Goal: Task Accomplishment & Management: Complete application form

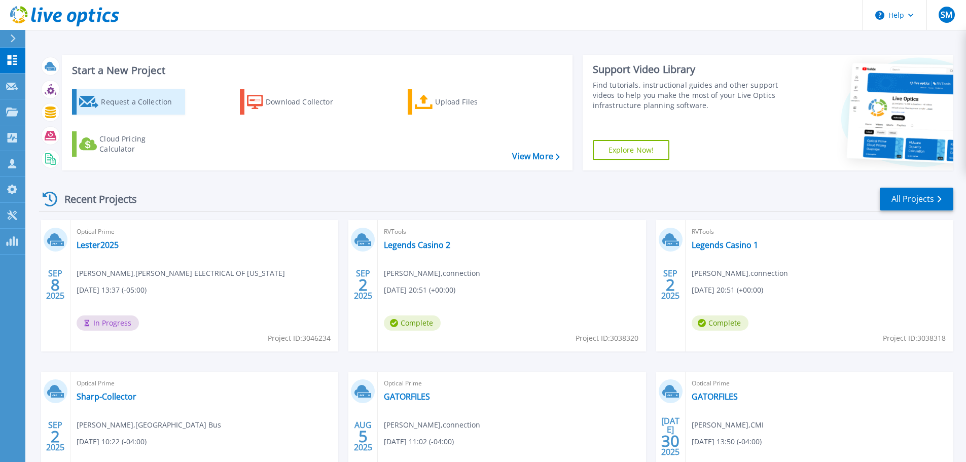
click at [133, 110] on div "Request a Collection" at bounding box center [141, 102] width 81 height 20
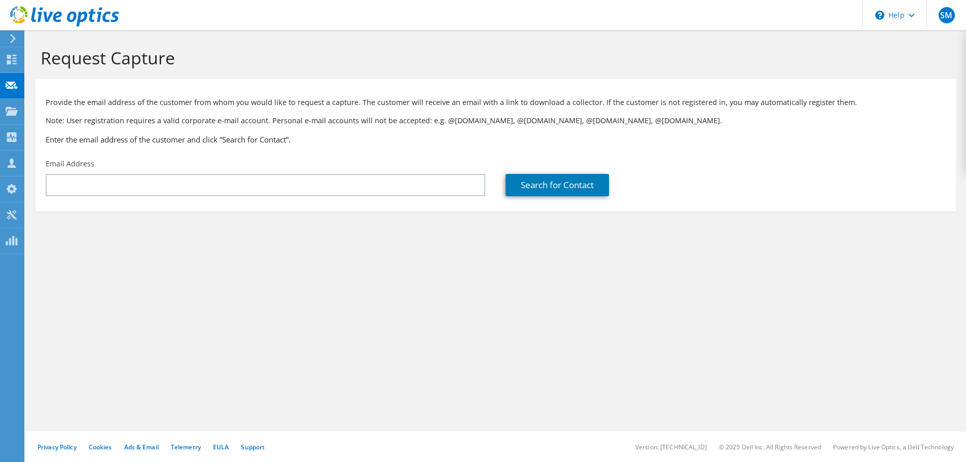
click at [151, 207] on section "Provide the email address of the customer from whom you would like to request a…" at bounding box center [496, 145] width 921 height 132
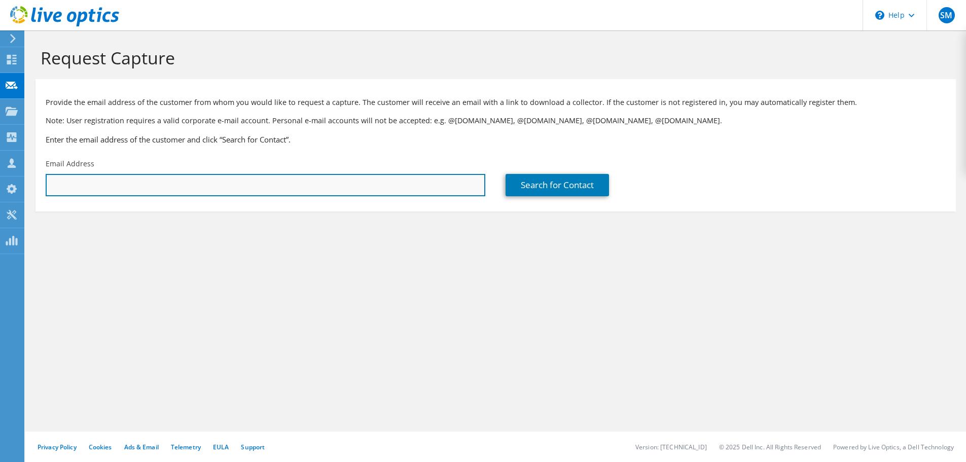
click at [154, 192] on input "text" at bounding box center [266, 185] width 440 height 22
paste input "[EMAIL_ADDRESS][DOMAIN_NAME]"
click at [357, 177] on input "[EMAIL_ADDRESS][DOMAIN_NAME]" at bounding box center [266, 185] width 440 height 22
type input "[EMAIL_ADDRESS][DOMAIN_NAME]"
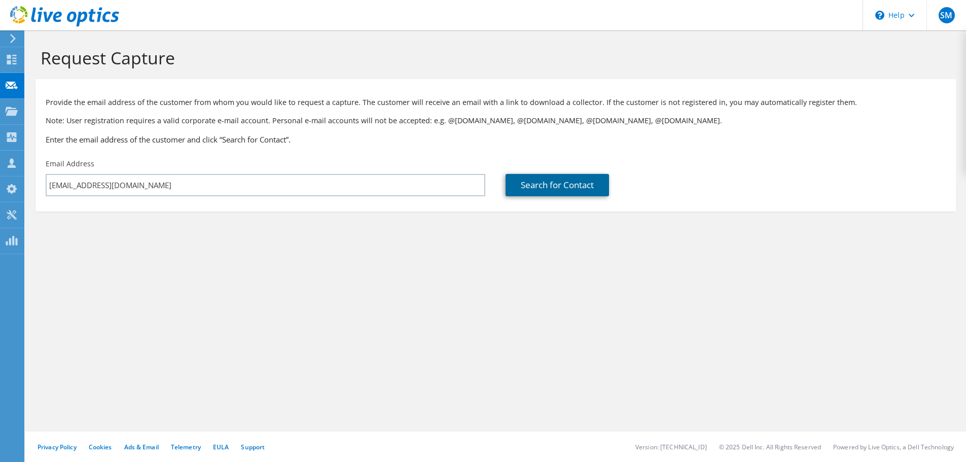
click at [574, 183] on link "Search for Contact" at bounding box center [557, 185] width 103 height 22
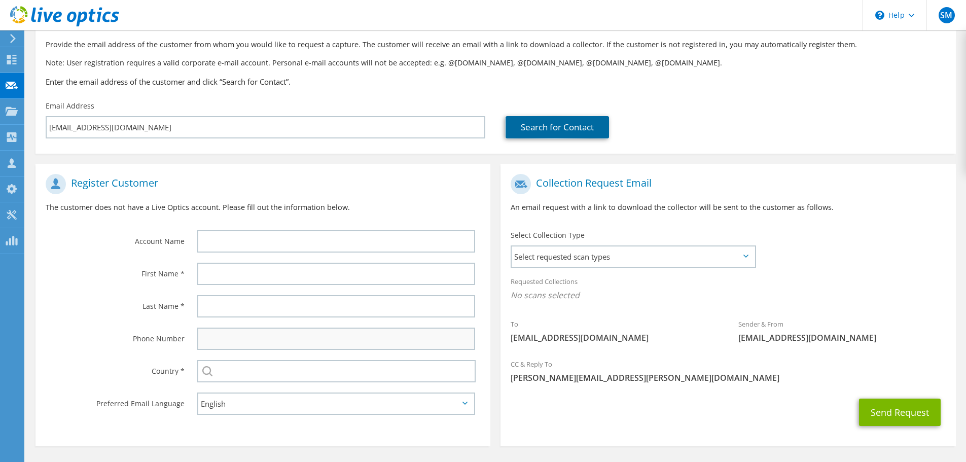
scroll to position [93, 0]
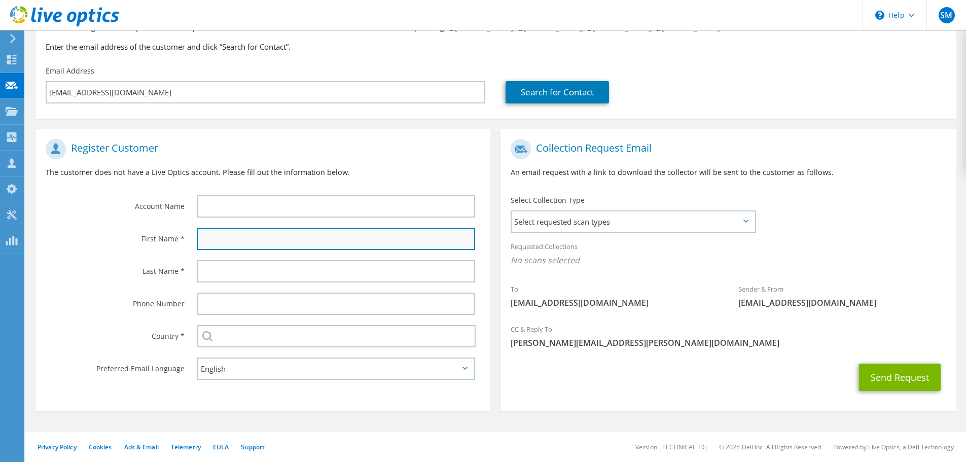
click at [292, 239] on input "text" at bounding box center [336, 239] width 278 height 22
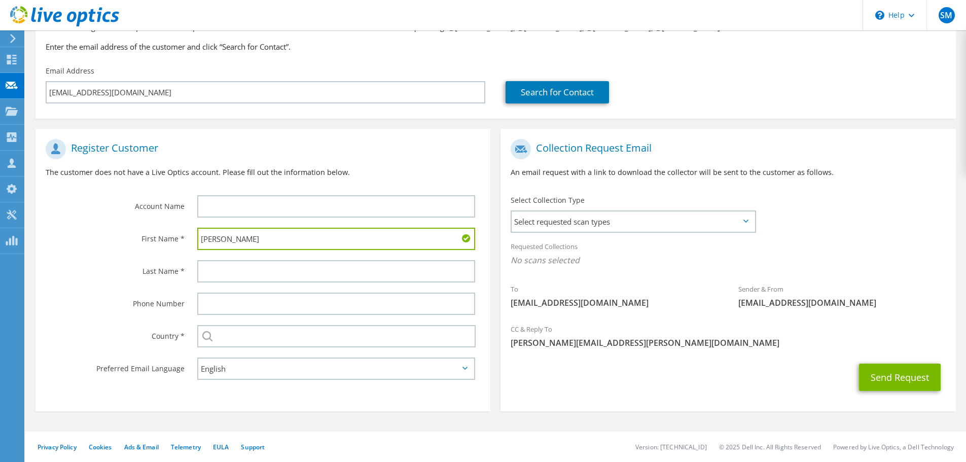
type input "Russ"
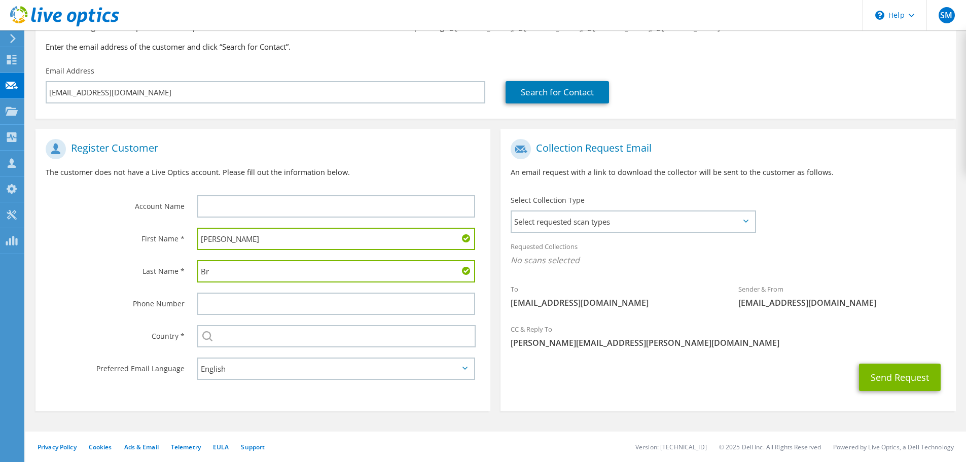
type input "B"
type input "Mcintire"
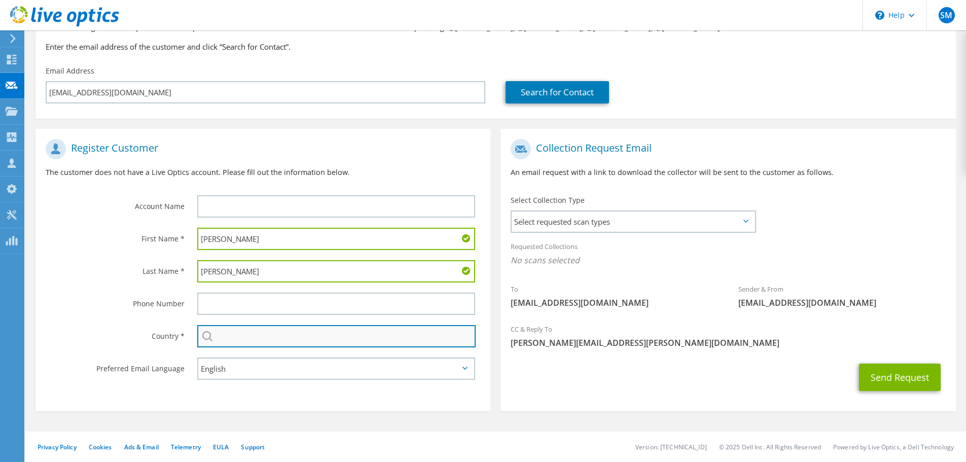
click at [303, 343] on input "text" at bounding box center [336, 336] width 279 height 22
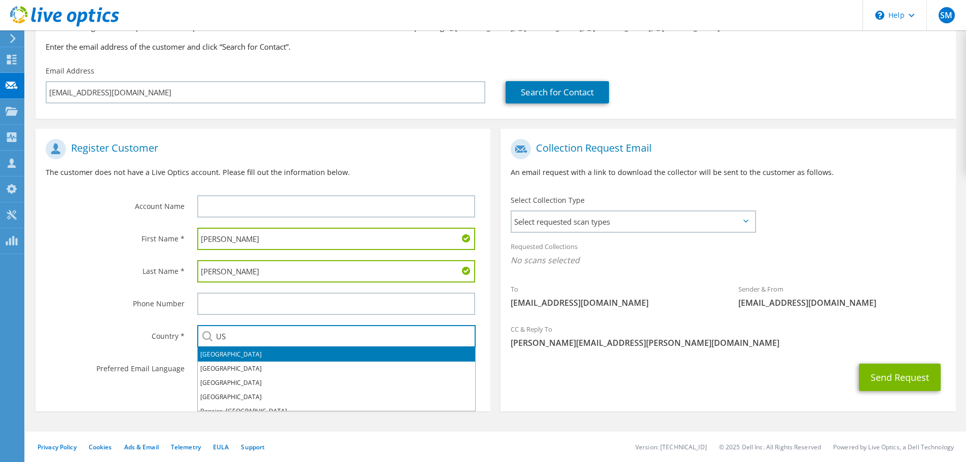
click at [295, 352] on li "[GEOGRAPHIC_DATA]" at bounding box center [336, 355] width 277 height 14
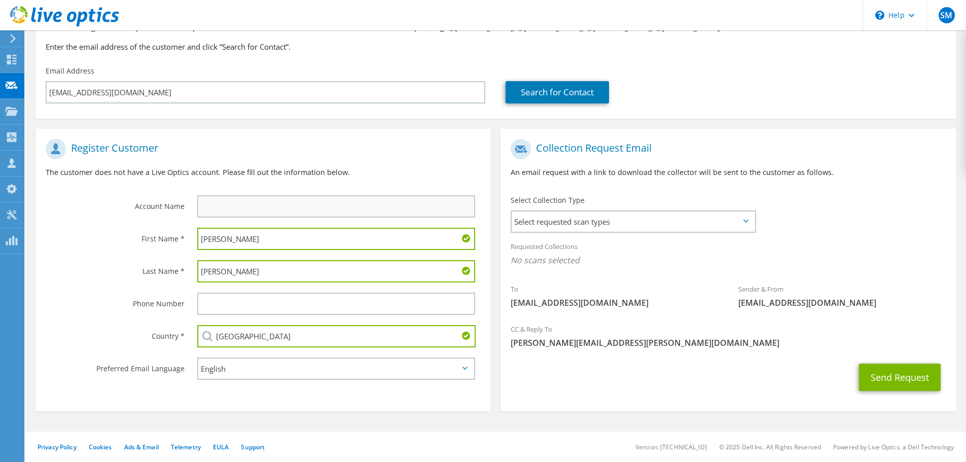
type input "[GEOGRAPHIC_DATA]"
click at [281, 204] on input "text" at bounding box center [336, 206] width 278 height 22
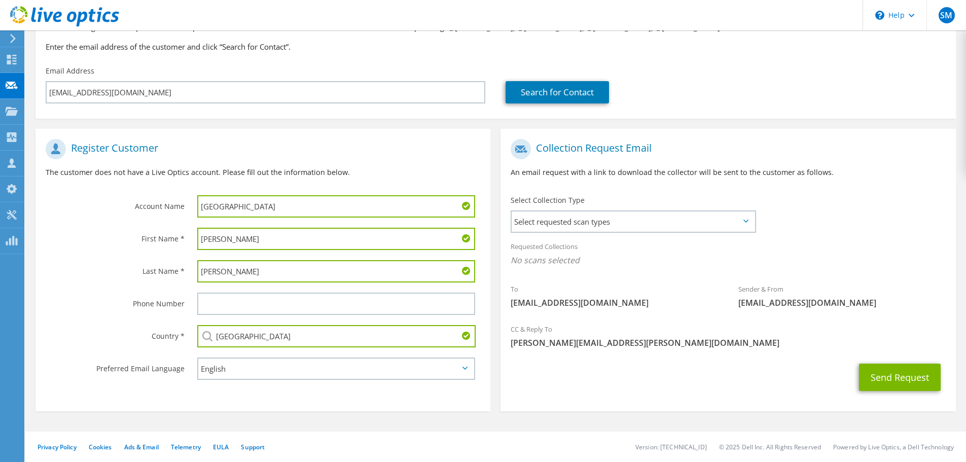
type input "Brighton"
click at [477, 167] on p "The customer does not have a Live Optics account. Please fill out the informati…" at bounding box center [263, 172] width 435 height 11
drag, startPoint x: 613, startPoint y: 239, endPoint x: 610, endPoint y: 221, distance: 18.1
click at [613, 239] on div "Requested Collections No scans selected" at bounding box center [728, 255] width 455 height 38
click at [610, 220] on span "Select requested scan types" at bounding box center [633, 222] width 243 height 20
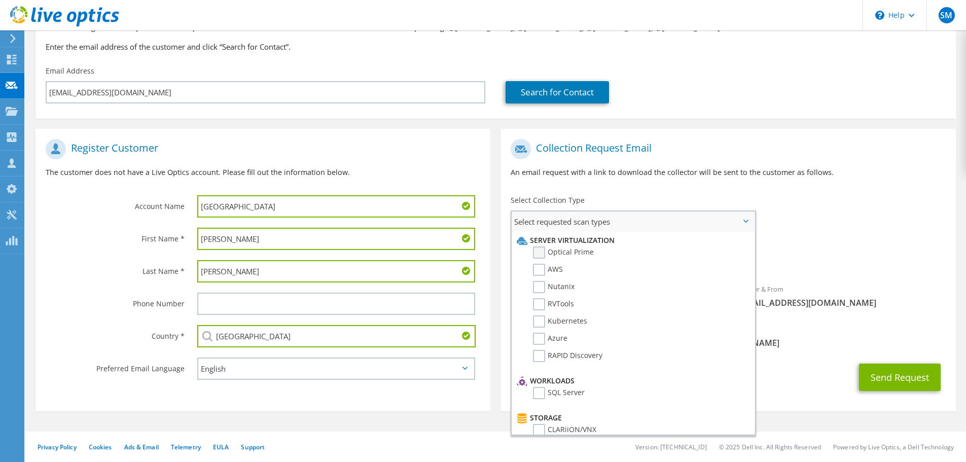
click at [540, 248] on label "Optical Prime" at bounding box center [563, 253] width 61 height 12
click at [0, 0] on input "Optical Prime" at bounding box center [0, 0] width 0 height 0
click at [895, 282] on div "Sender & From liveoptics@liveoptics.com" at bounding box center [842, 299] width 228 height 35
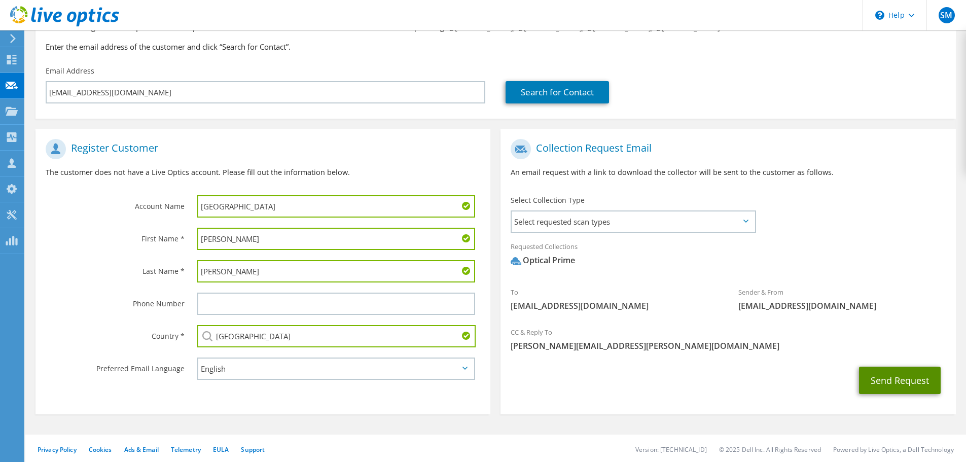
click at [900, 374] on button "Send Request" at bounding box center [900, 380] width 82 height 27
